Goal: Transaction & Acquisition: Purchase product/service

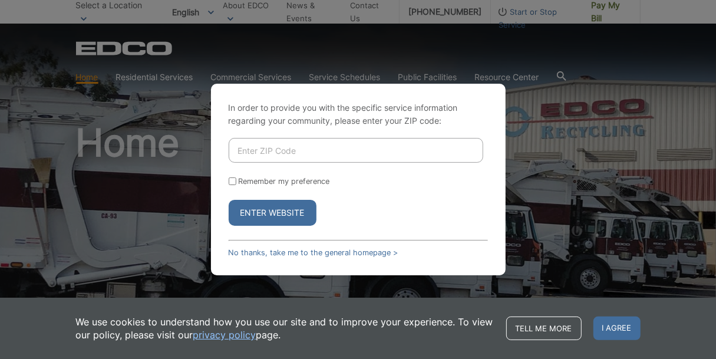
click at [301, 152] on input "Enter ZIP Code" at bounding box center [356, 150] width 255 height 25
type input "92020"
click at [269, 210] on button "Enter Website" at bounding box center [273, 213] width 88 height 26
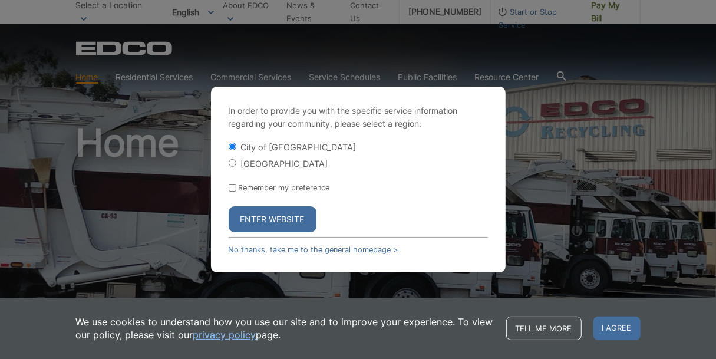
click at [277, 216] on button "Enter Website" at bounding box center [273, 219] width 88 height 26
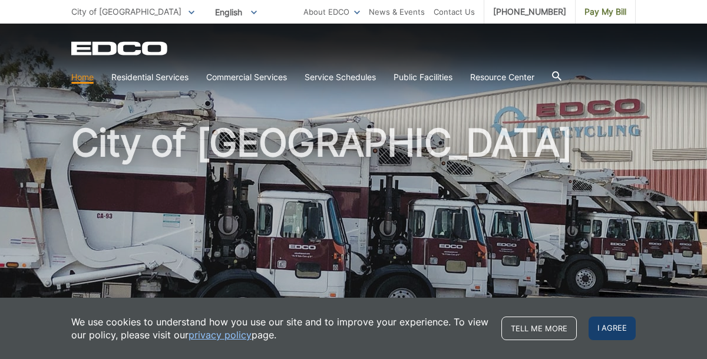
click at [605, 328] on span "I agree" at bounding box center [612, 329] width 47 height 24
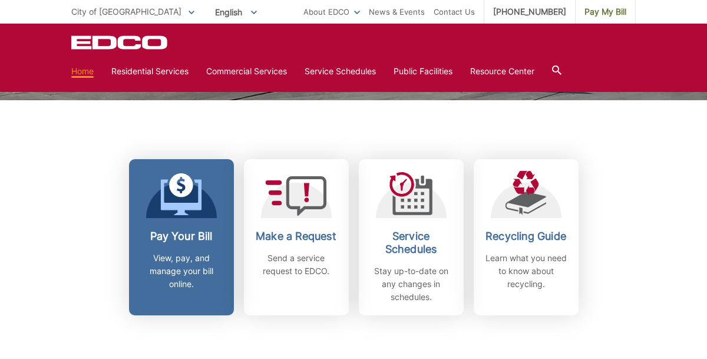
scroll to position [294, 0]
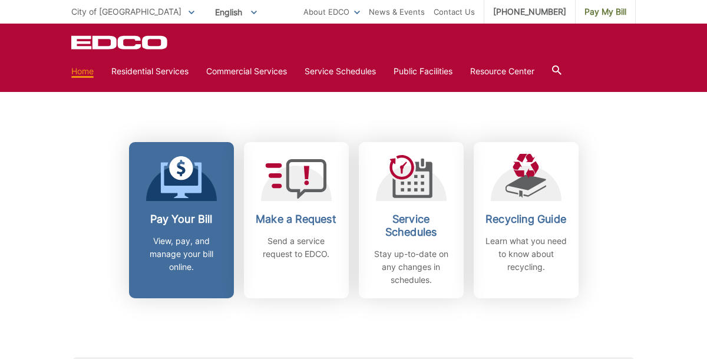
click at [164, 206] on link "Pay Your Bill View, pay, and manage your bill online." at bounding box center [181, 220] width 105 height 156
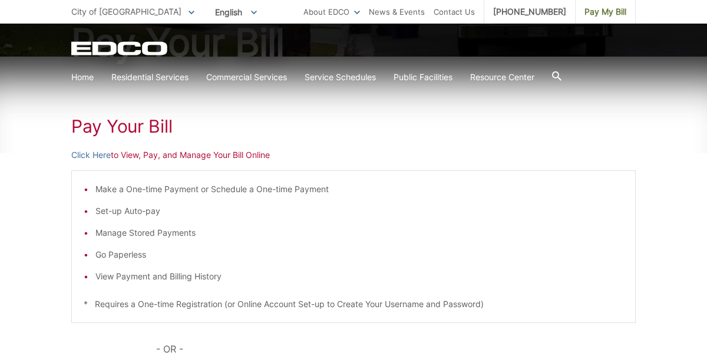
scroll to position [177, 0]
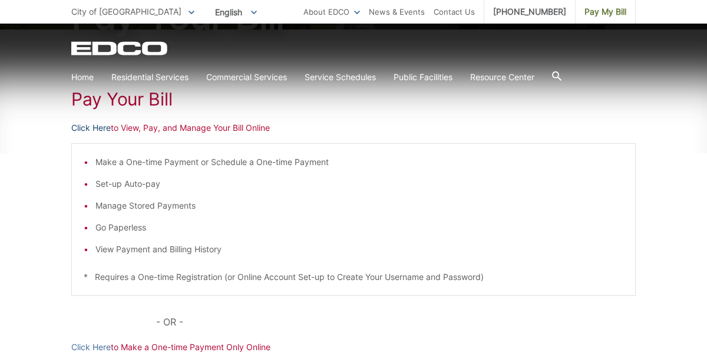
click at [98, 129] on link "Click Here" at bounding box center [90, 127] width 39 height 13
